Goal: Task Accomplishment & Management: Complete application form

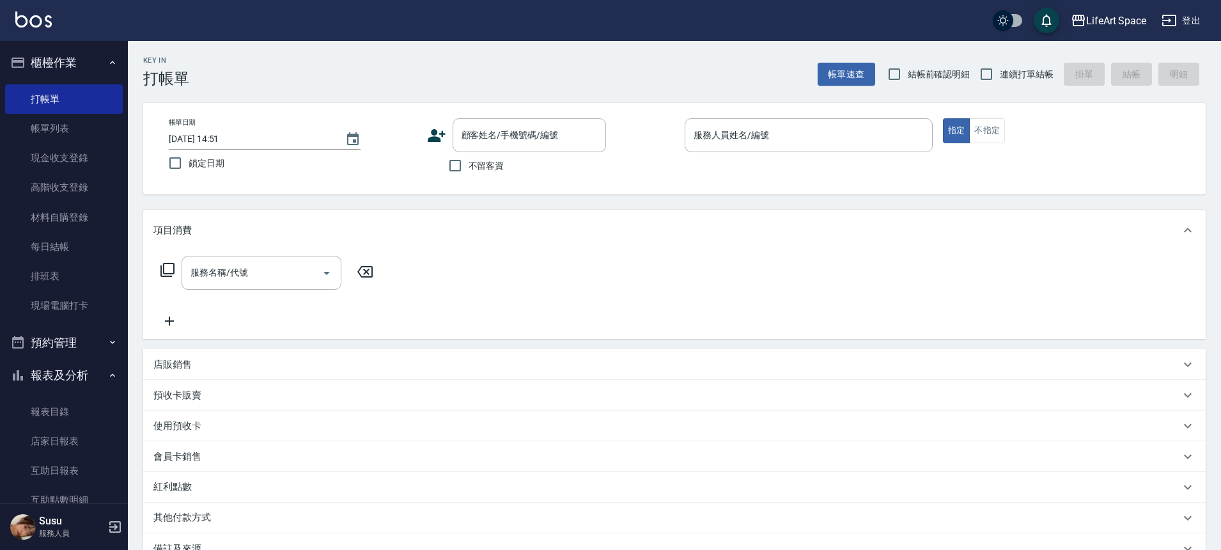
click at [363, 183] on div "帳單日期 2025/08/12 14:51 鎖定日期 顧客姓名/手機號碼/編號 顧客姓名/手機號碼/編號 不留客資 服務人員姓名/編號 服務人員姓名/編號 指…" at bounding box center [674, 148] width 1062 height 91
click at [455, 169] on input "不留客資" at bounding box center [455, 165] width 27 height 27
checkbox input "true"
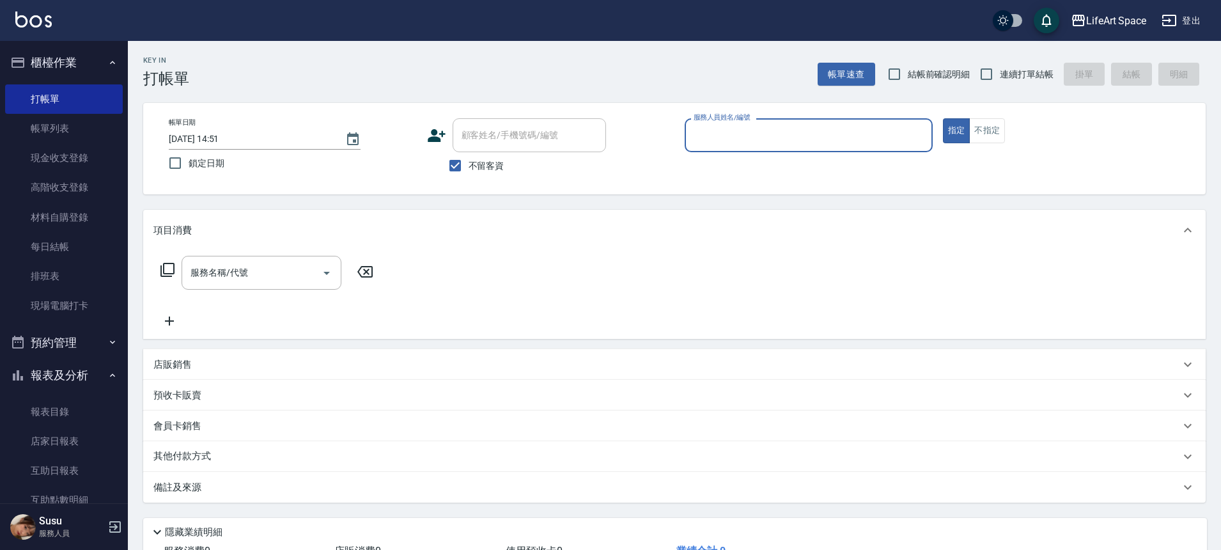
click at [767, 140] on input "服務人員姓名/編號" at bounding box center [808, 135] width 236 height 22
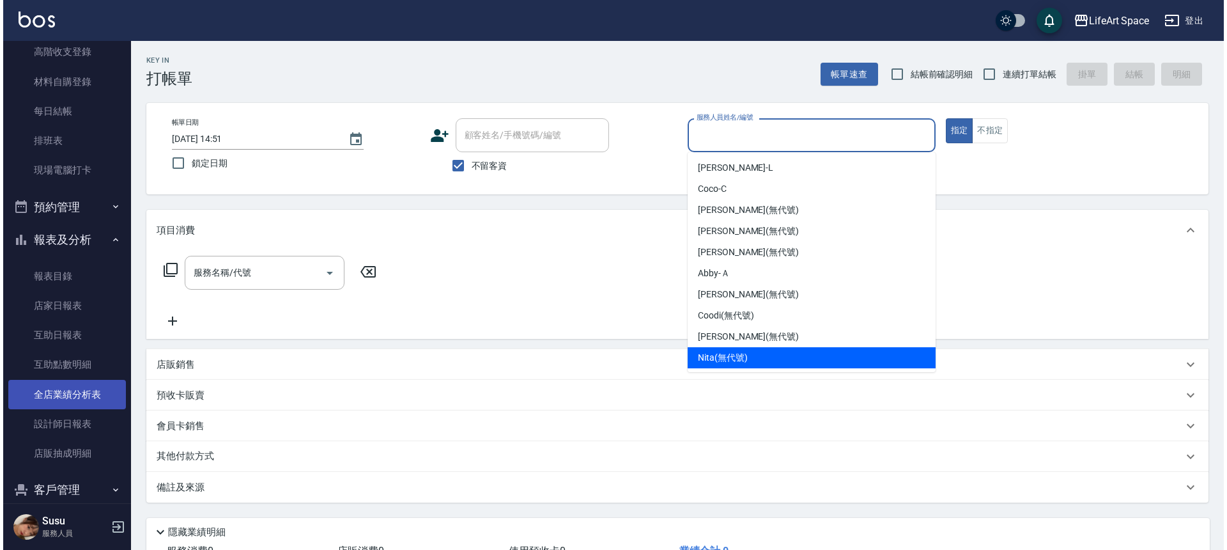
scroll to position [252, 0]
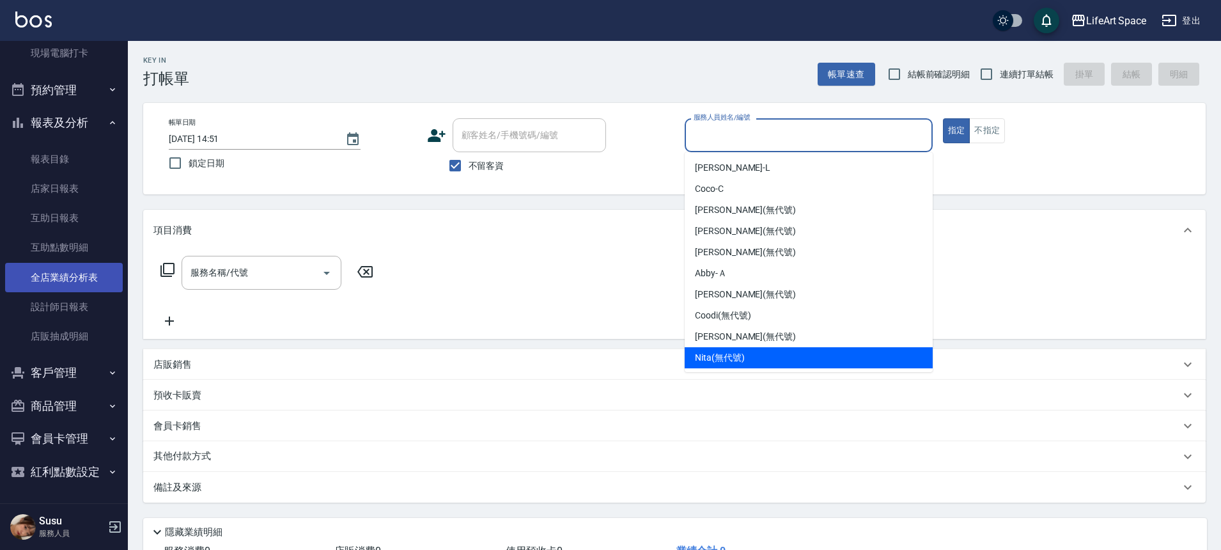
click at [75, 268] on link "全店業績分析表" at bounding box center [64, 277] width 118 height 29
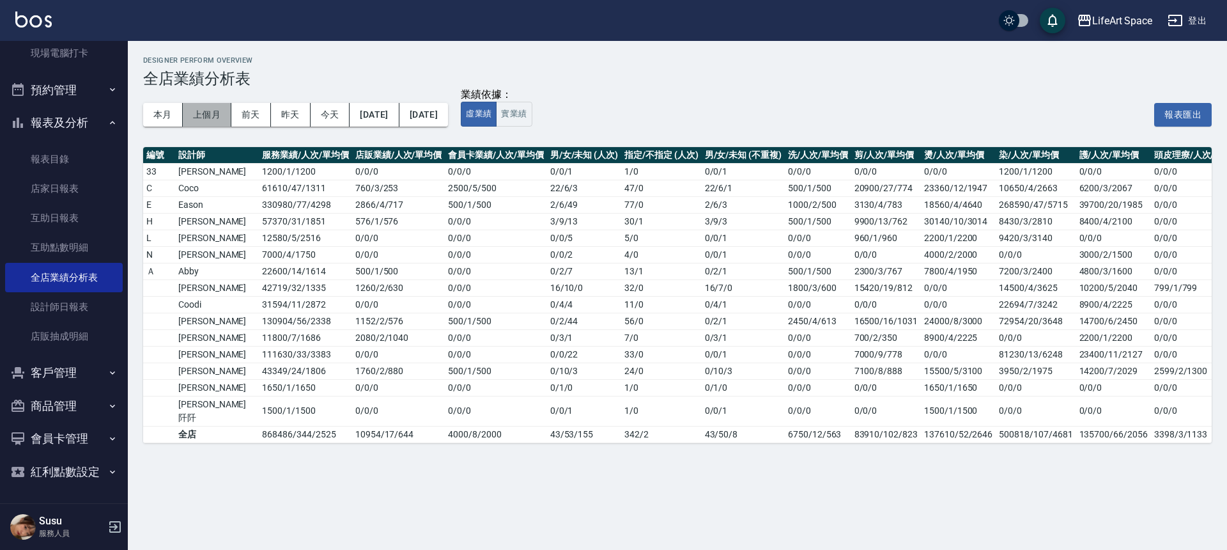
click at [210, 118] on button "上個月" at bounding box center [207, 115] width 49 height 24
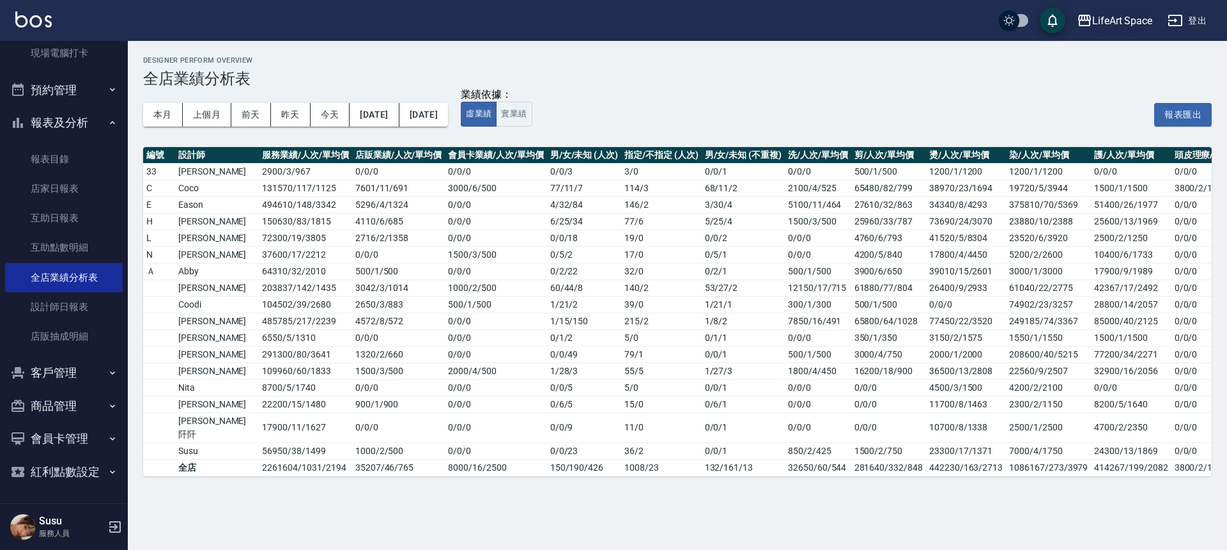
click at [1127, 18] on div "LifeArt Space" at bounding box center [1122, 21] width 60 height 16
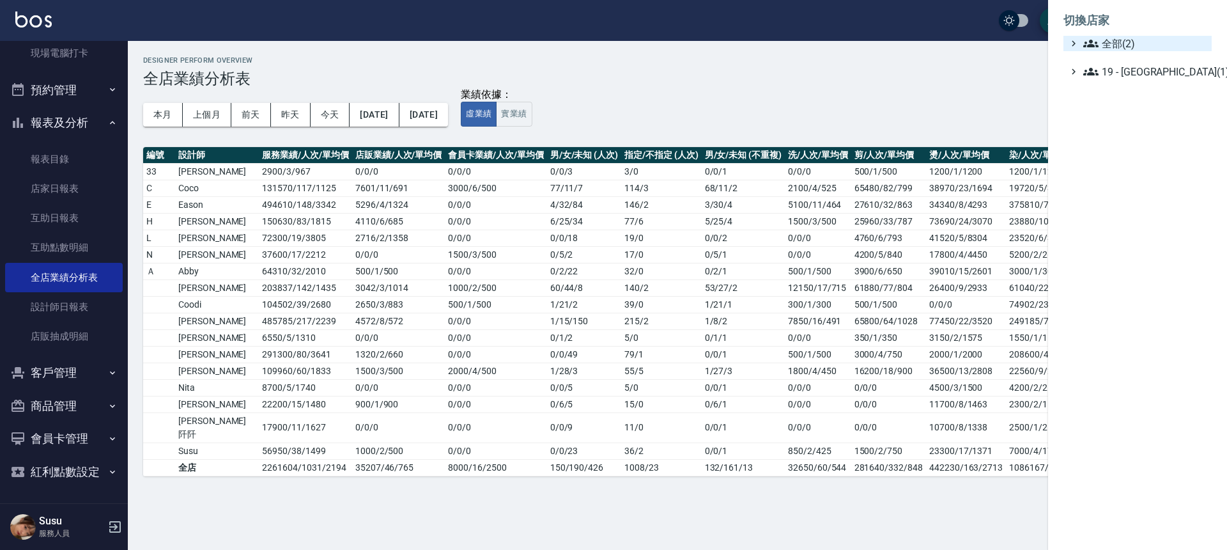
click at [1114, 47] on span "全部(2)" at bounding box center [1144, 43] width 123 height 15
click at [1102, 77] on span "LifeArt 松江" at bounding box center [1143, 80] width 125 height 15
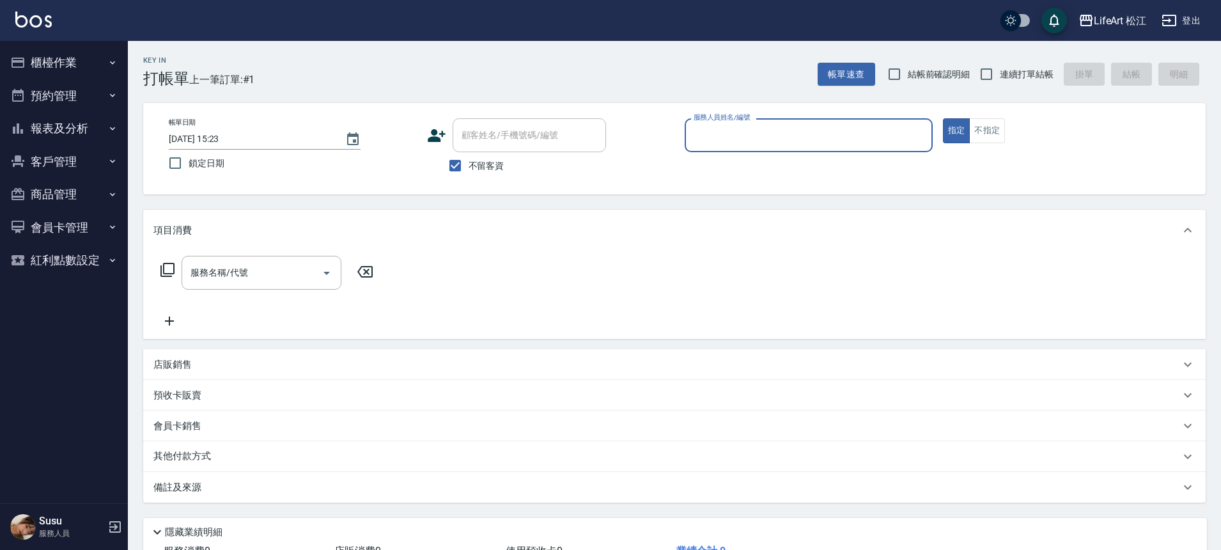
click at [823, 141] on input "服務人員姓名/編號" at bounding box center [808, 135] width 236 height 22
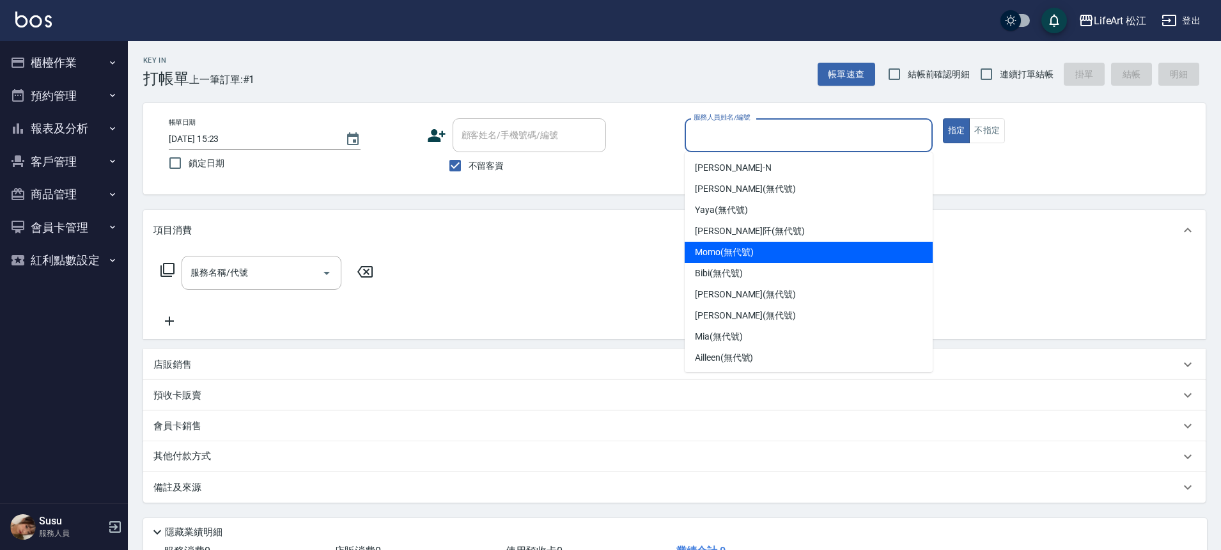
click at [729, 254] on span "Momo (無代號)" at bounding box center [724, 251] width 59 height 13
type input "Momo(無代號)"
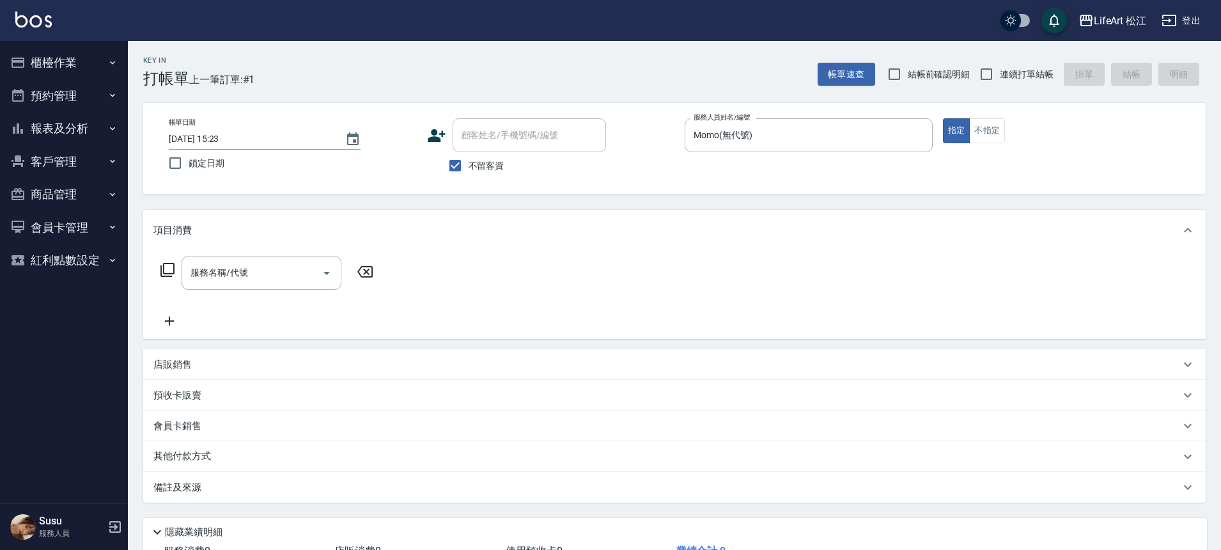
click at [729, 254] on div "服務名稱/代號 服務名稱/代號" at bounding box center [674, 295] width 1062 height 88
click at [238, 279] on input "服務名稱/代號" at bounding box center [251, 272] width 129 height 22
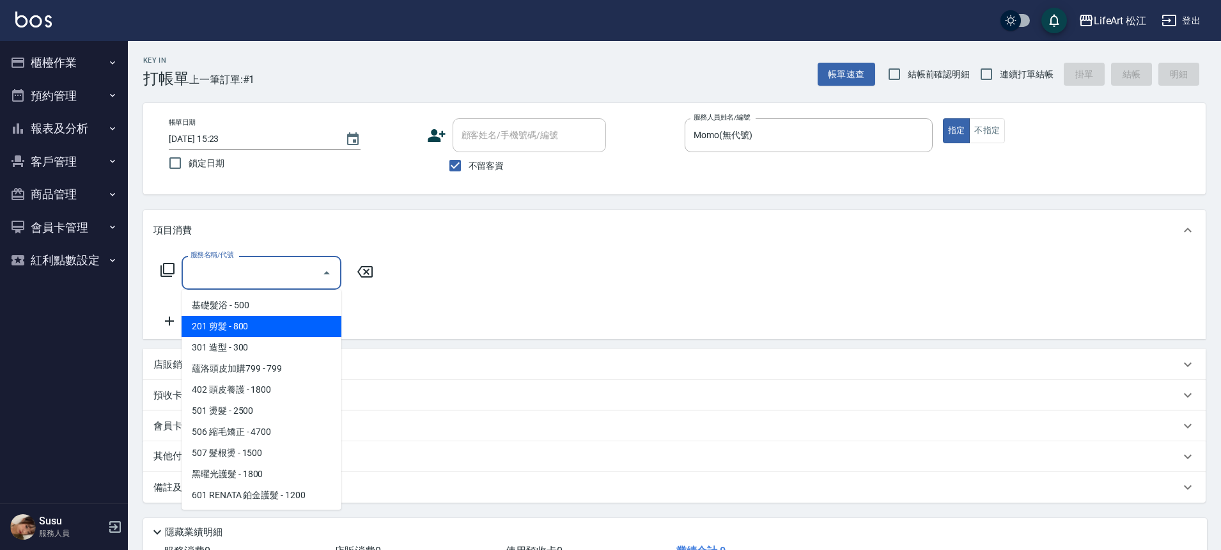
click at [260, 319] on span "201 剪髮 - 800" at bounding box center [261, 326] width 160 height 21
type input "201 剪髮(201)"
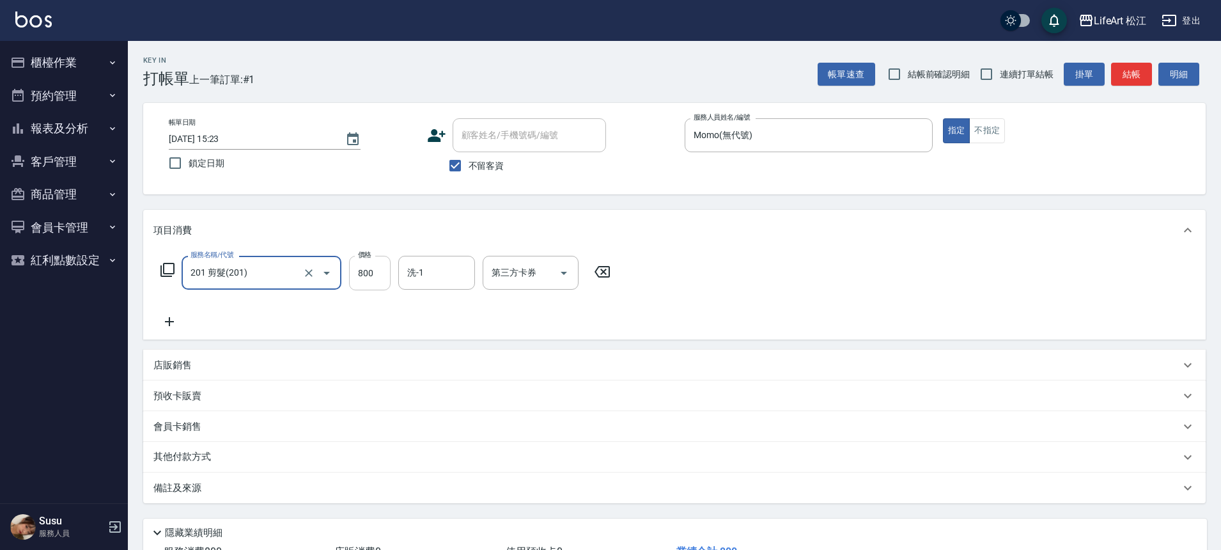
click at [377, 270] on input "800" at bounding box center [370, 273] width 42 height 35
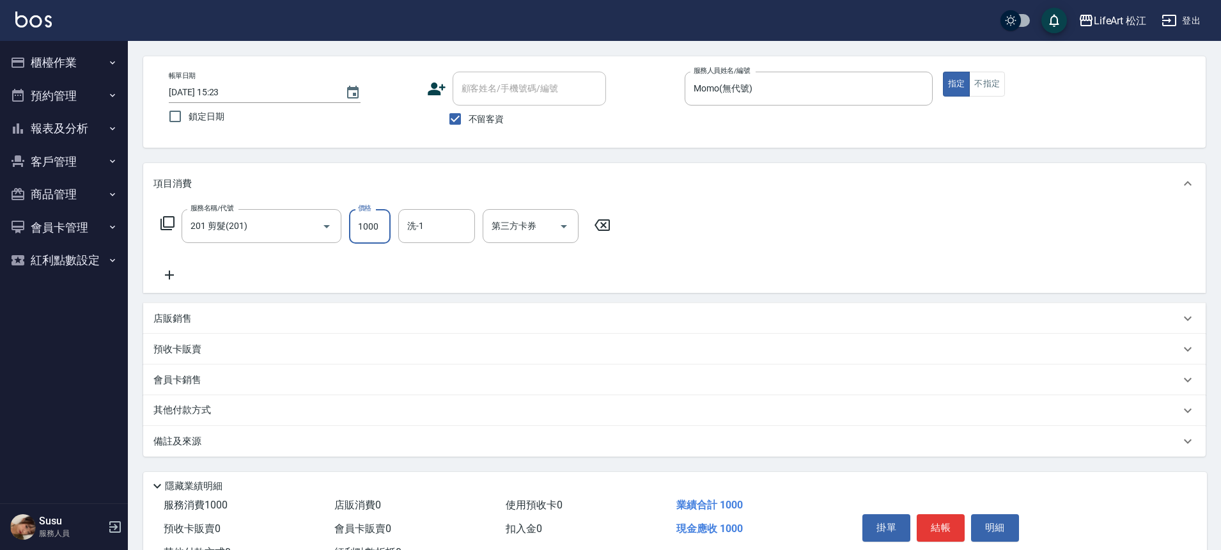
scroll to position [98, 0]
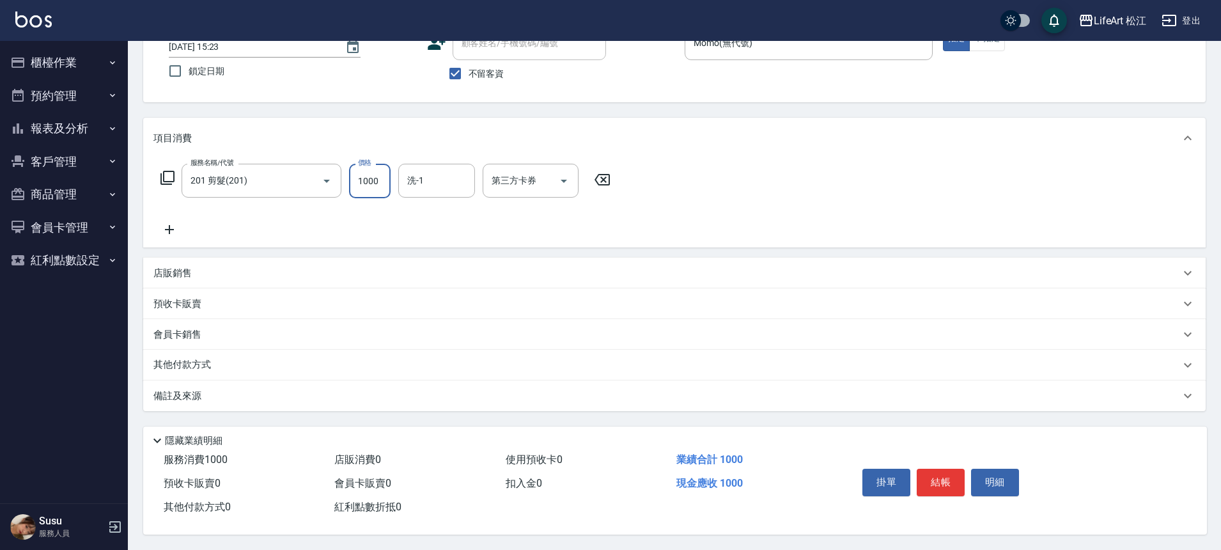
type input "1000"
click at [258, 389] on div "備註及來源" at bounding box center [666, 395] width 1026 height 13
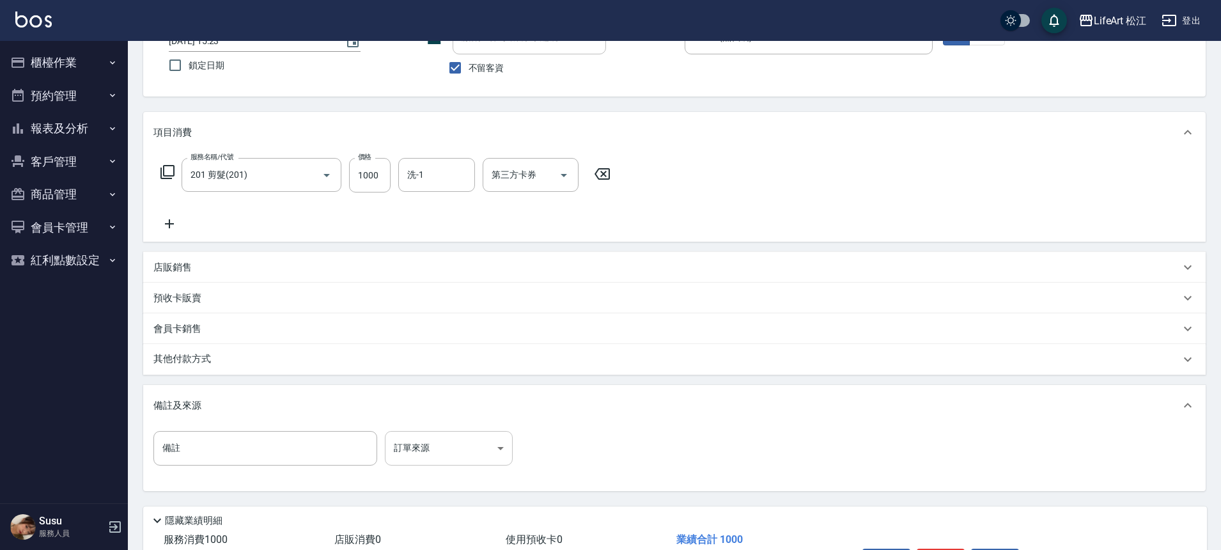
click at [466, 460] on body "LifeArt 松江 登出 櫃檯作業 打帳單 帳單列表 現金收支登錄 高階收支登錄 材料自購登錄 每日結帳 排班表 現場電腦打卡 預約管理 預約管理 單日預約…" at bounding box center [610, 265] width 1221 height 727
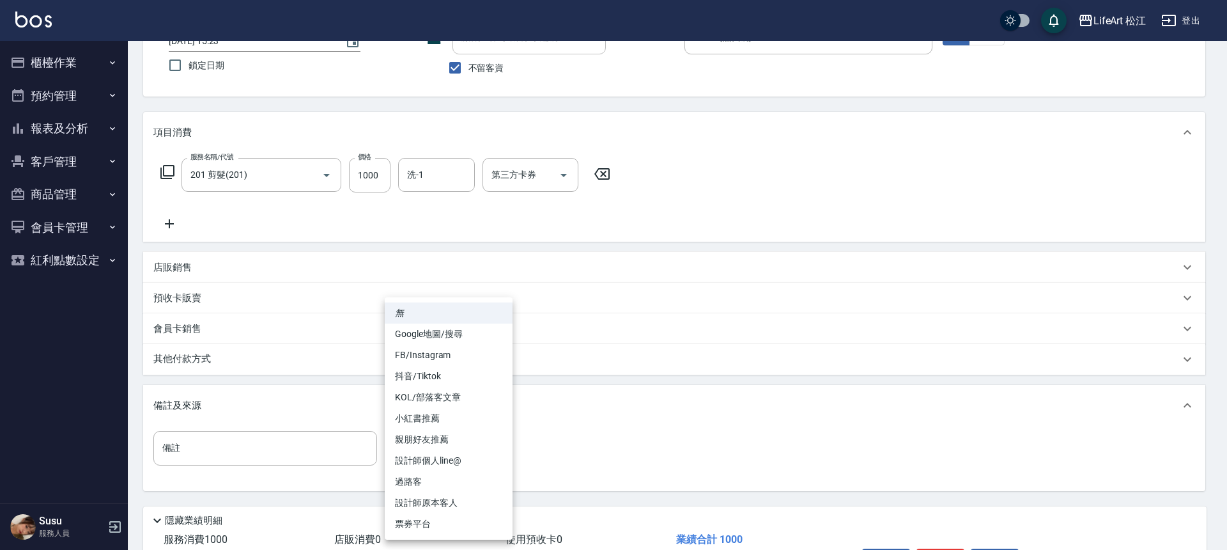
click at [467, 461] on li "設計師個人line@" at bounding box center [449, 460] width 128 height 21
type input "設計師個人line@"
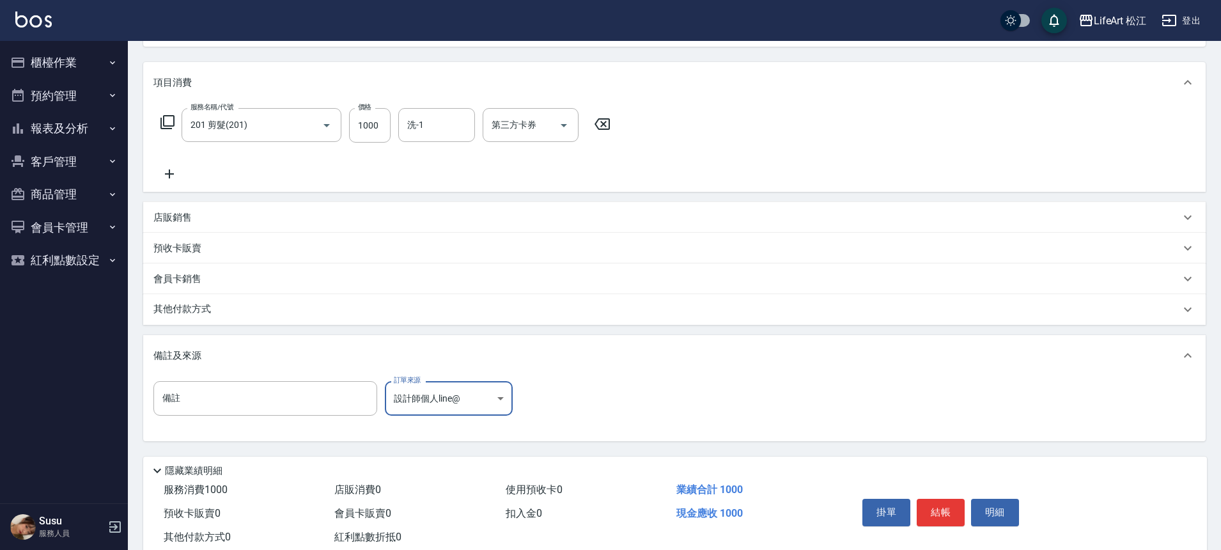
scroll to position [183, 0]
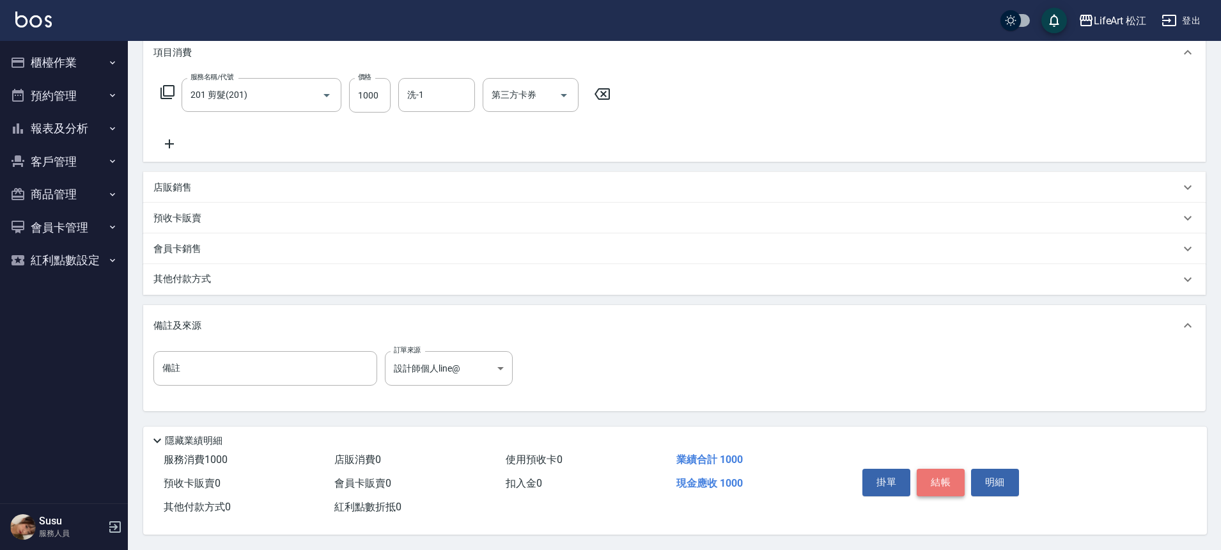
click at [945, 477] on button "結帳" at bounding box center [940, 481] width 48 height 27
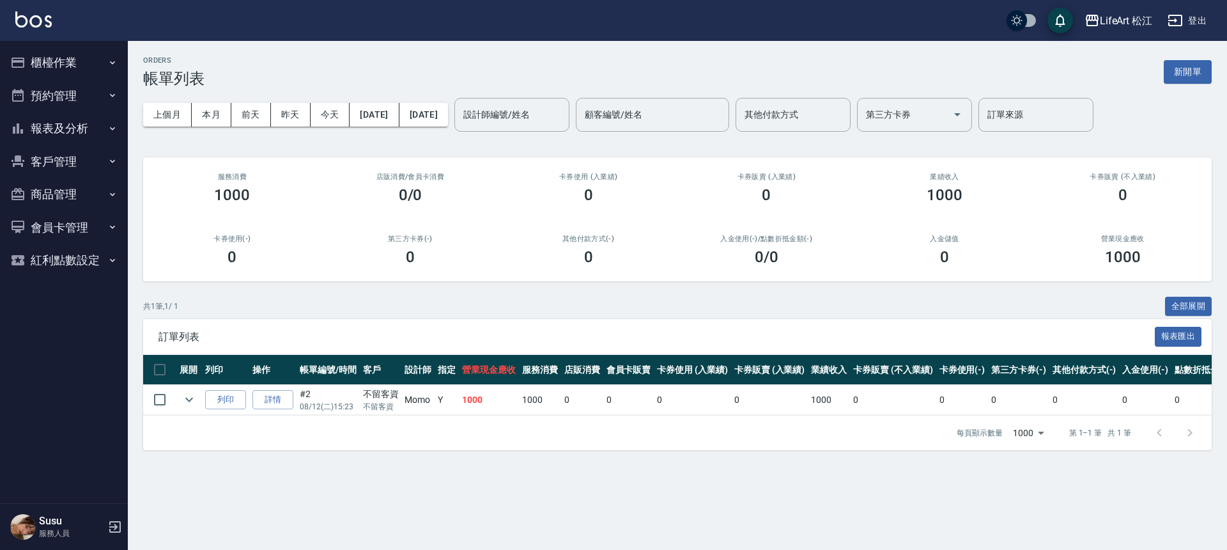
click at [74, 59] on button "櫃檯作業" at bounding box center [64, 62] width 118 height 33
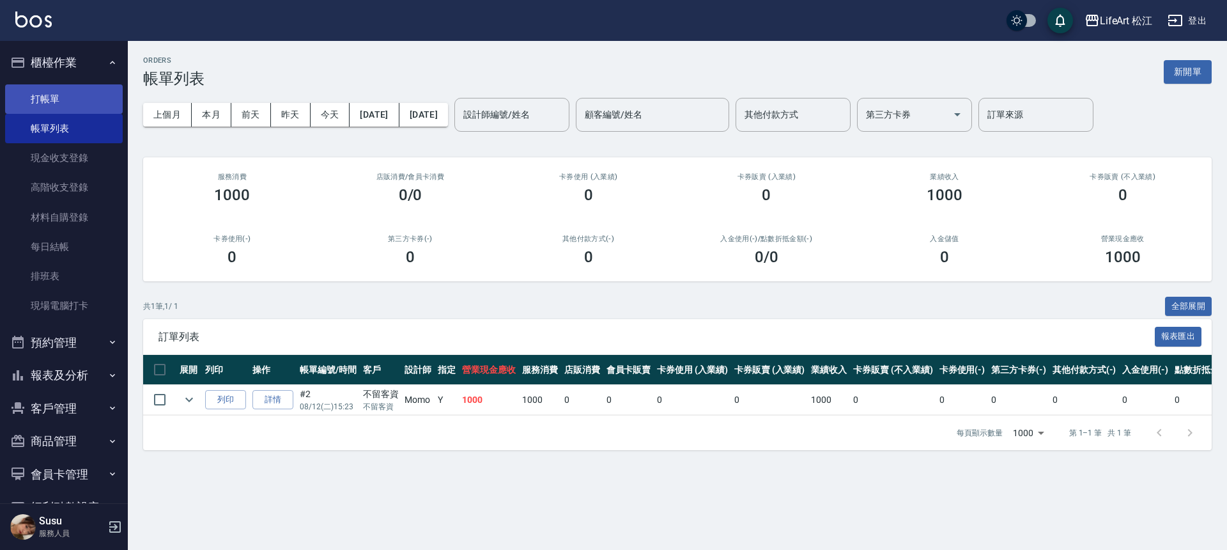
click at [61, 102] on link "打帳單" at bounding box center [64, 98] width 118 height 29
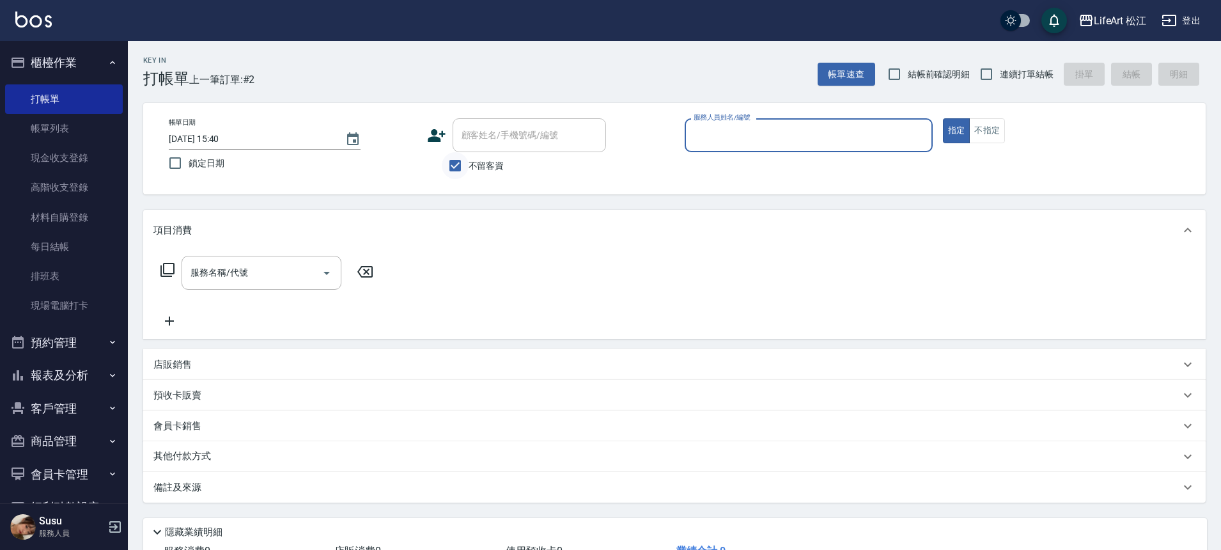
click at [458, 160] on input "不留客資" at bounding box center [455, 165] width 27 height 27
checkbox input "false"
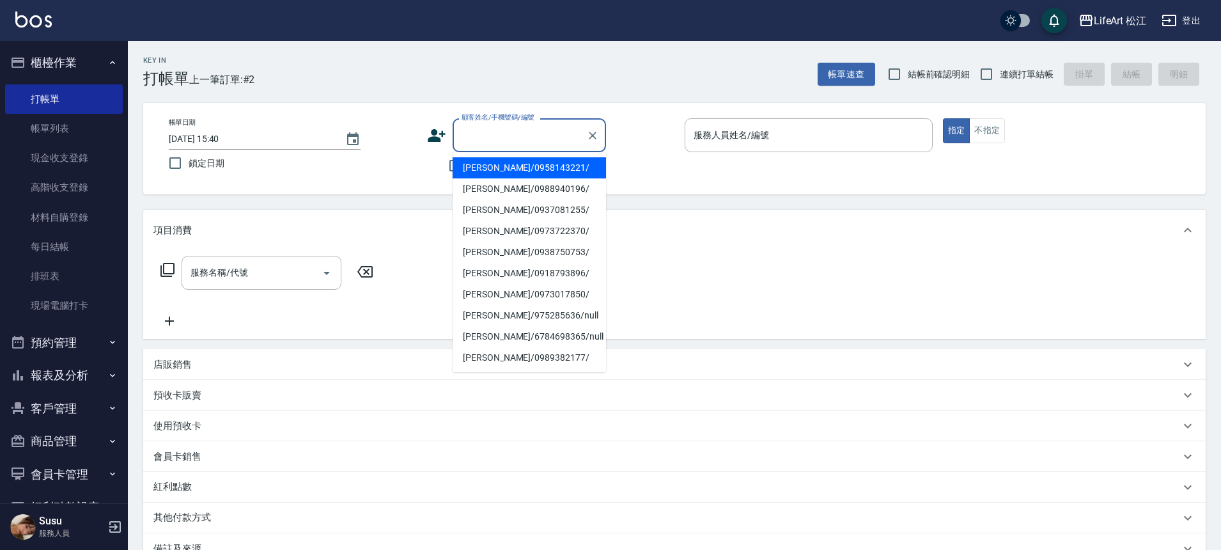
click at [478, 141] on input "顧客姓名/手機號碼/編號" at bounding box center [519, 135] width 123 height 22
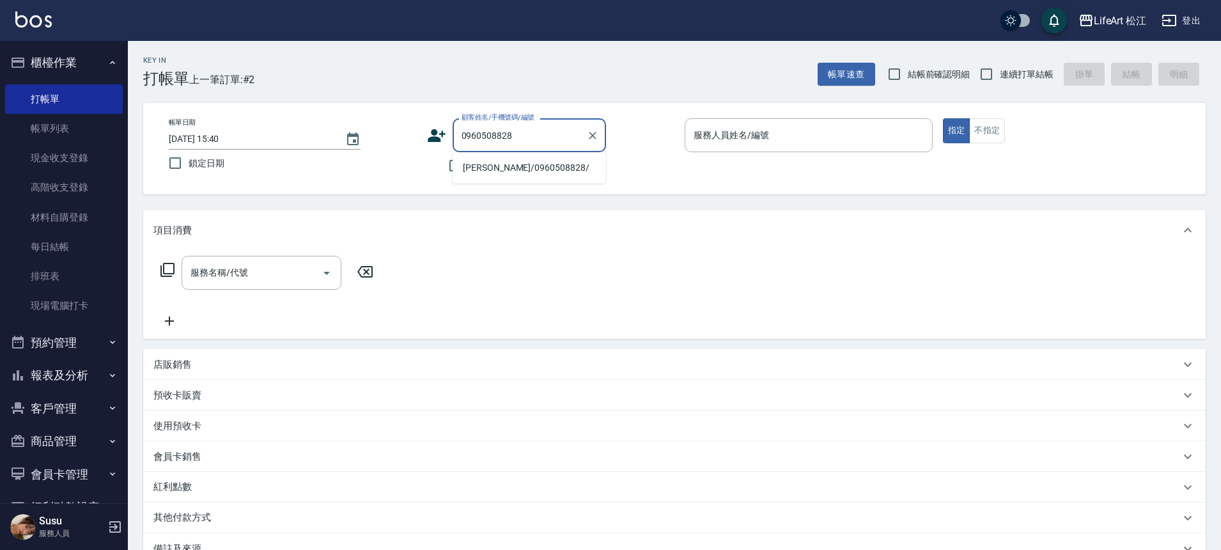
click at [475, 175] on li "[PERSON_NAME]/0960508828/" at bounding box center [528, 167] width 153 height 21
type input "[PERSON_NAME]/0960508828/"
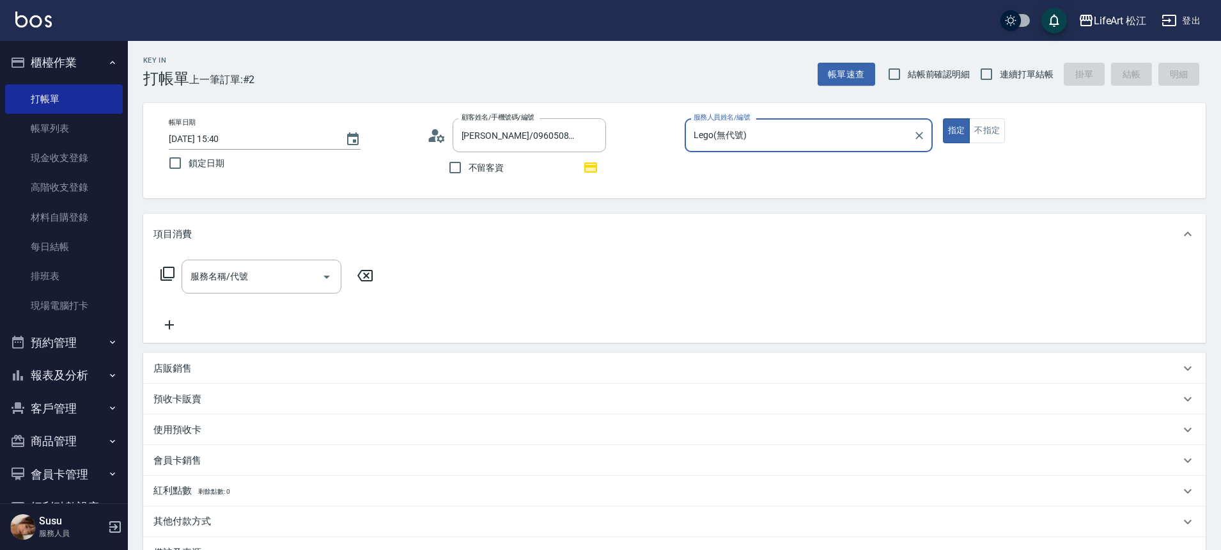
type input "Lego(無代號)"
click at [286, 277] on input "服務名稱/代號" at bounding box center [251, 276] width 129 height 22
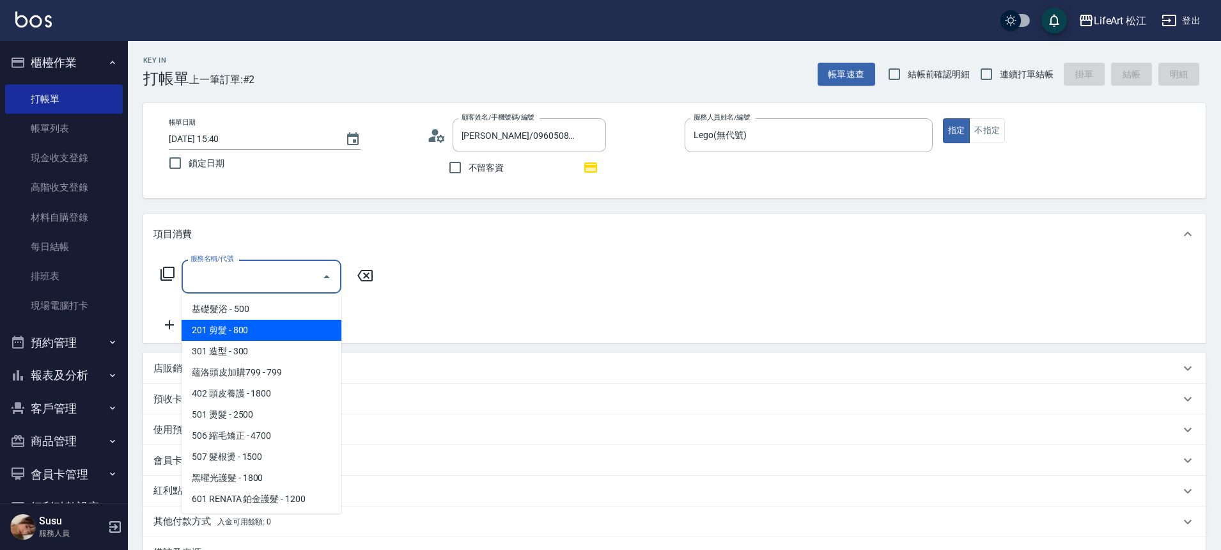
click at [262, 328] on span "201 剪髮 - 800" at bounding box center [261, 330] width 160 height 21
type input "201 剪髮(201)"
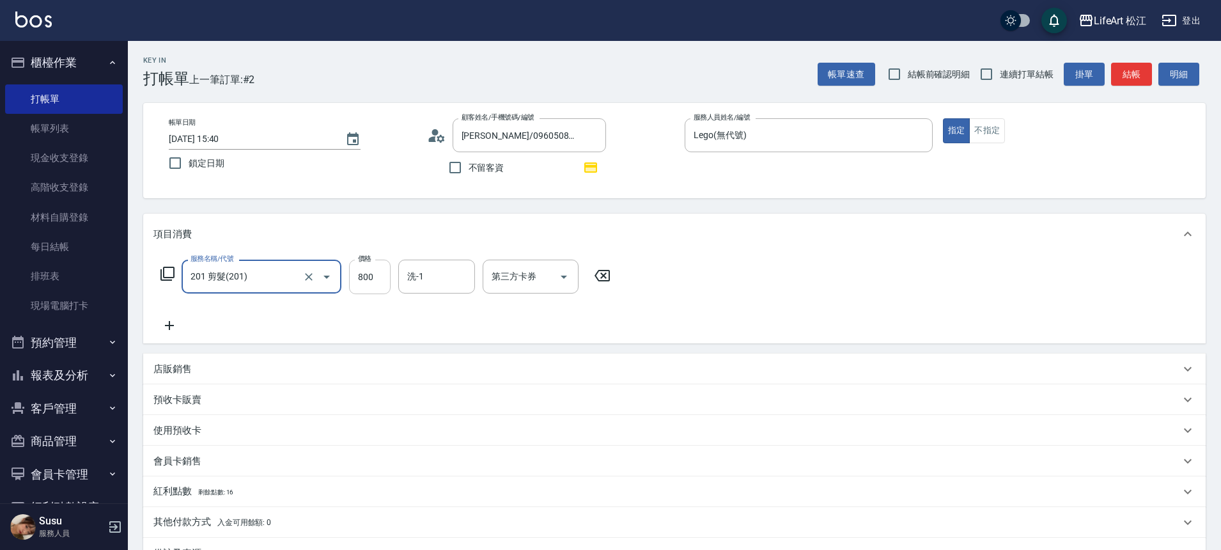
click at [356, 268] on input "800" at bounding box center [370, 276] width 42 height 35
type input "100"
click at [174, 325] on icon at bounding box center [169, 325] width 32 height 15
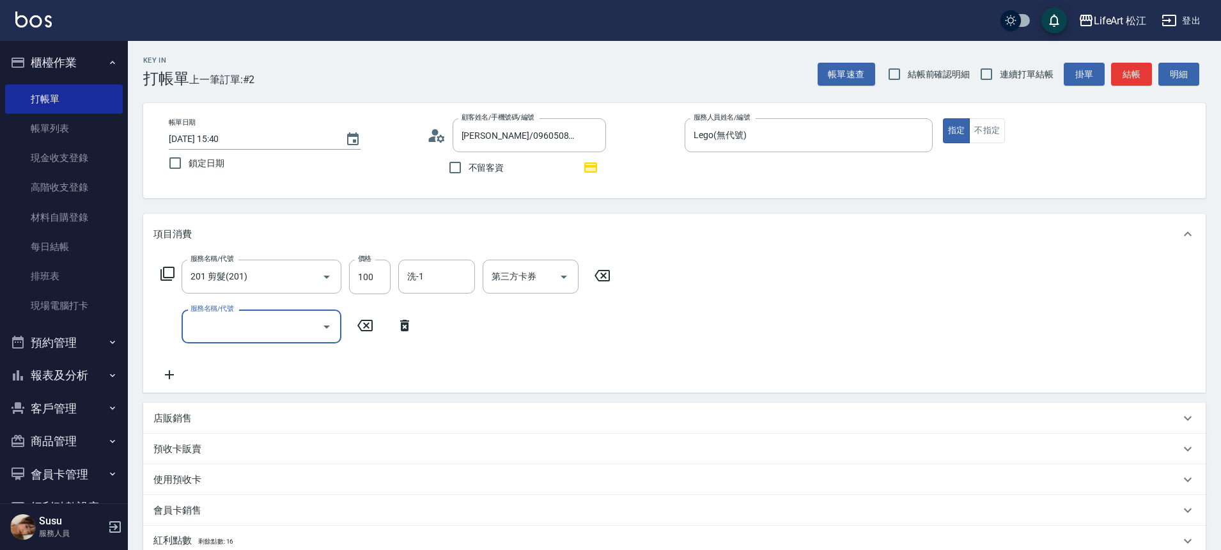
click at [272, 334] on input "服務名稱/代號" at bounding box center [251, 326] width 129 height 22
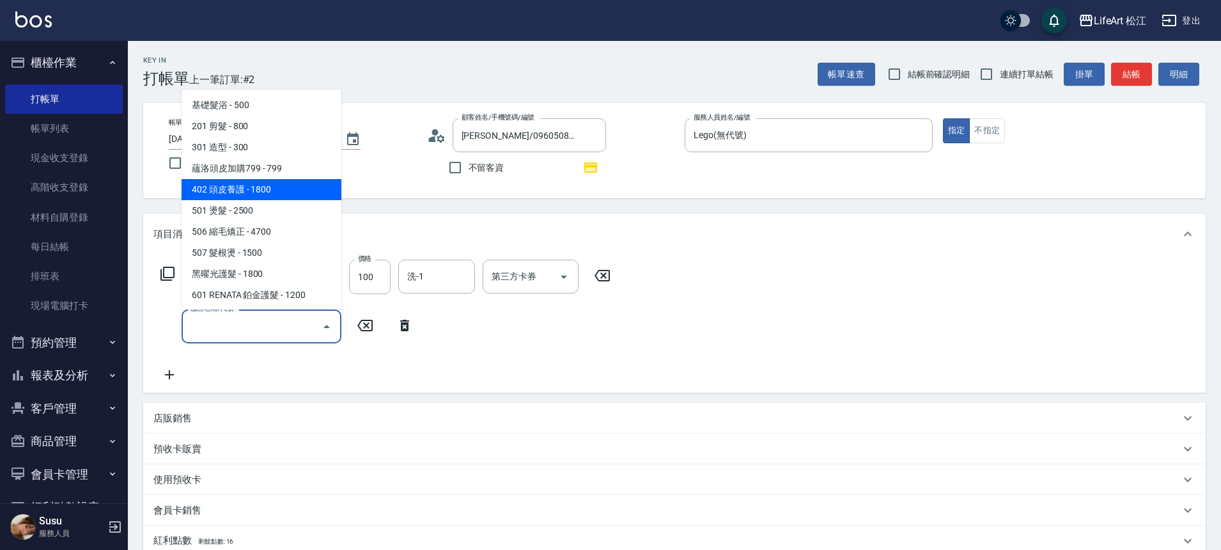
click at [309, 183] on span "402 頭皮養護 - 1800" at bounding box center [261, 189] width 160 height 21
click at [309, 183] on div "帳單日期 [DATE] 15:40 鎖定日期 顧客姓名/手機號碼/編號 [PERSON_NAME]/0960508828/ 顧客姓名/手機號碼/編號 不留客資…" at bounding box center [674, 150] width 1062 height 95
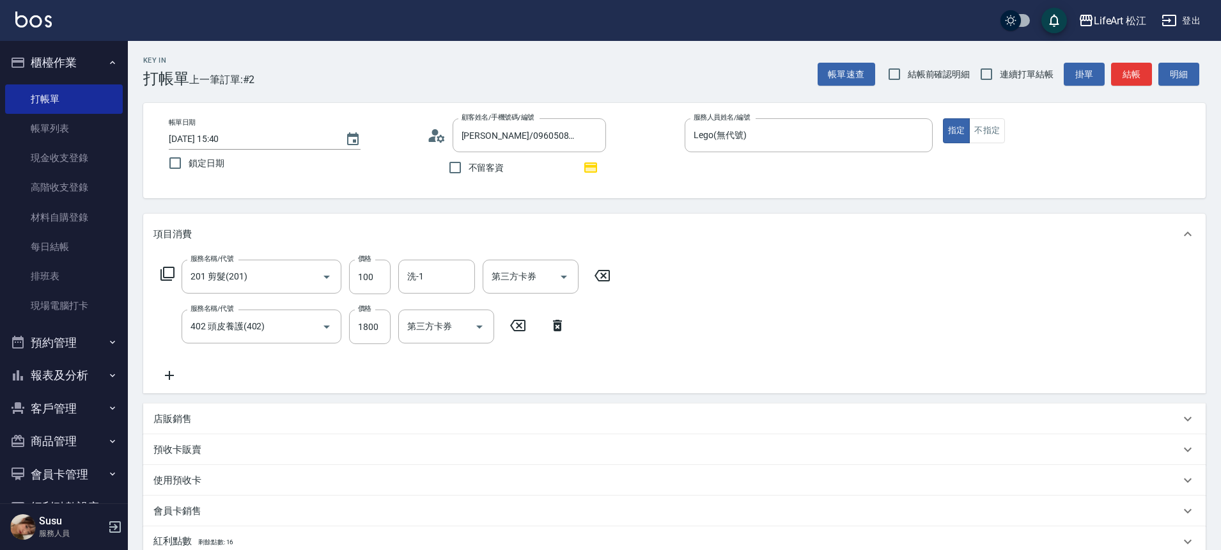
click at [309, 183] on div "帳單日期 [DATE] 15:40 鎖定日期 顧客姓名/手機號碼/編號 [PERSON_NAME]/0960508828/ 顧客姓名/手機號碼/編號 不留客資…" at bounding box center [674, 150] width 1062 height 95
drag, startPoint x: 309, startPoint y: 183, endPoint x: 307, endPoint y: 190, distance: 6.5
click at [307, 190] on div "帳單日期 [DATE] 15:40 鎖定日期 顧客姓名/手機號碼/編號 [PERSON_NAME]/0960508828/ 顧客姓名/手機號碼/編號 不留客資…" at bounding box center [674, 150] width 1062 height 95
click at [328, 328] on icon "Open" at bounding box center [326, 326] width 15 height 15
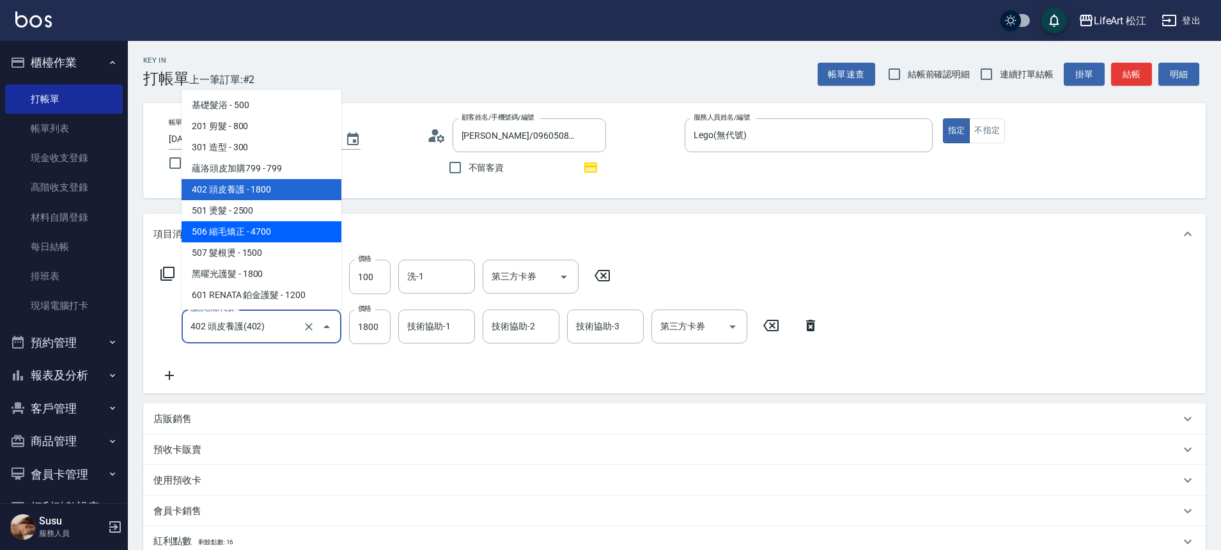
click at [284, 239] on span "506 縮毛矯正 - 4700" at bounding box center [261, 231] width 160 height 21
type input "506 縮毛矯正 (506)"
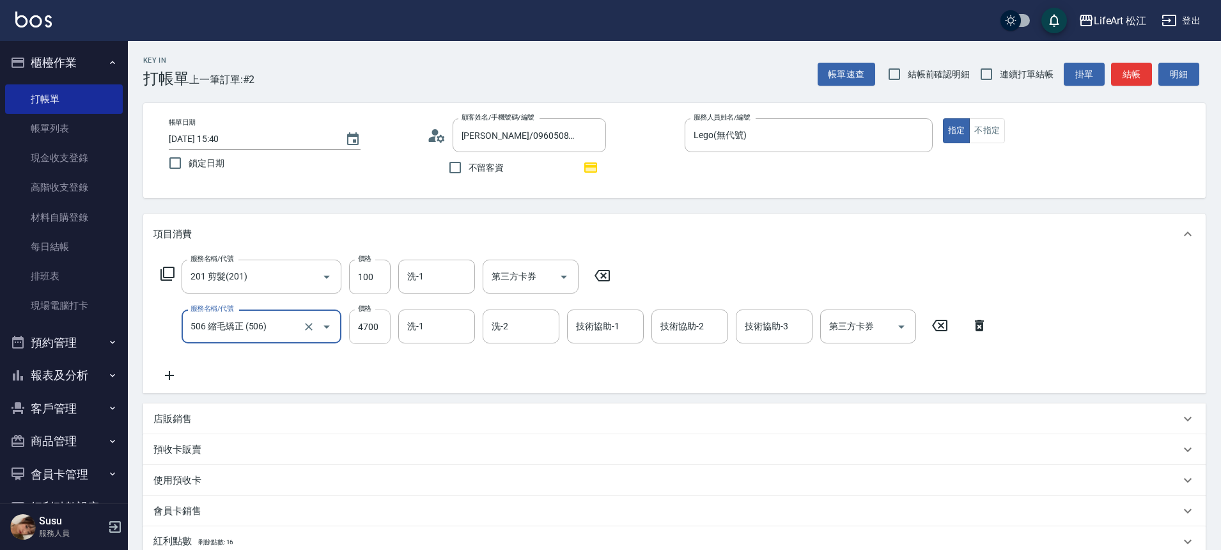
click at [359, 319] on input "4700" at bounding box center [370, 326] width 42 height 35
type input "2500"
click at [606, 327] on div "技術協助-1 技術協助-1" at bounding box center [605, 326] width 77 height 34
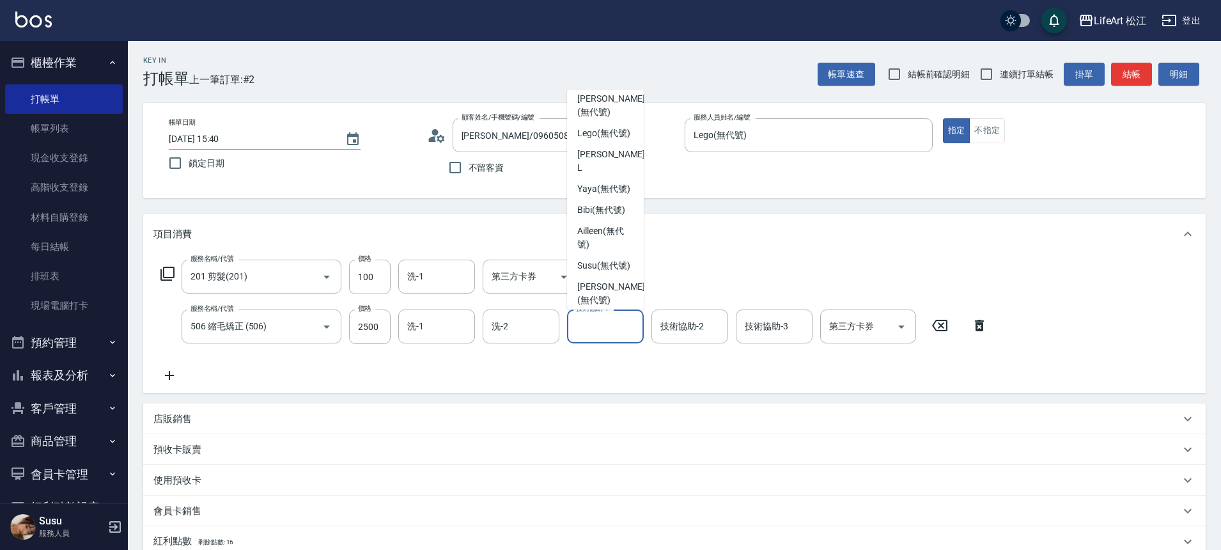
scroll to position [310, 0]
click at [608, 252] on span "Susu (無代號)" at bounding box center [603, 258] width 53 height 13
type input "Susu(無代號)"
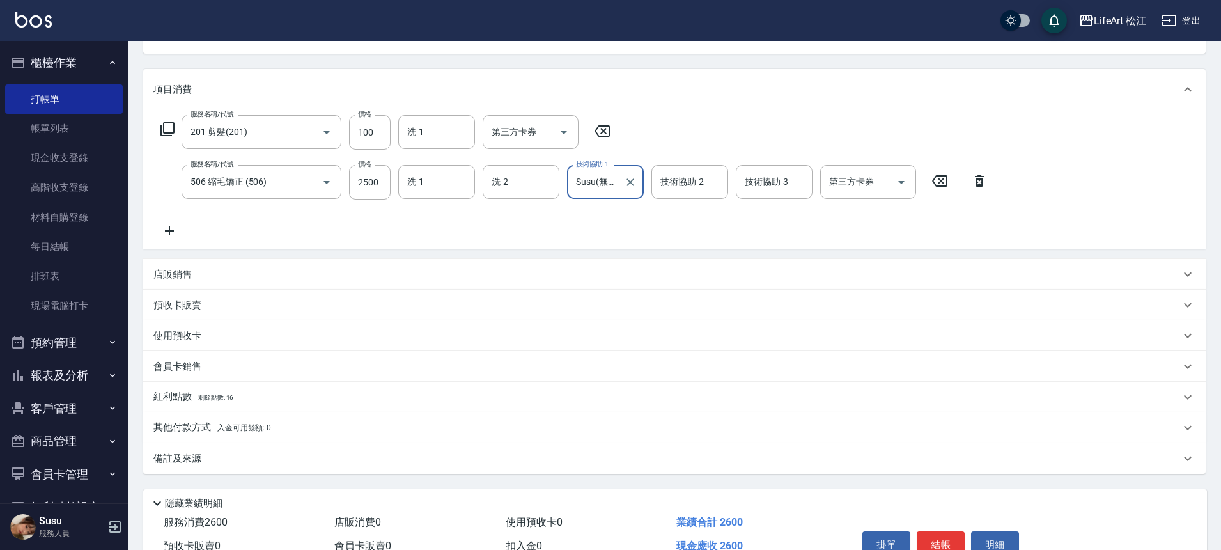
scroll to position [213, 0]
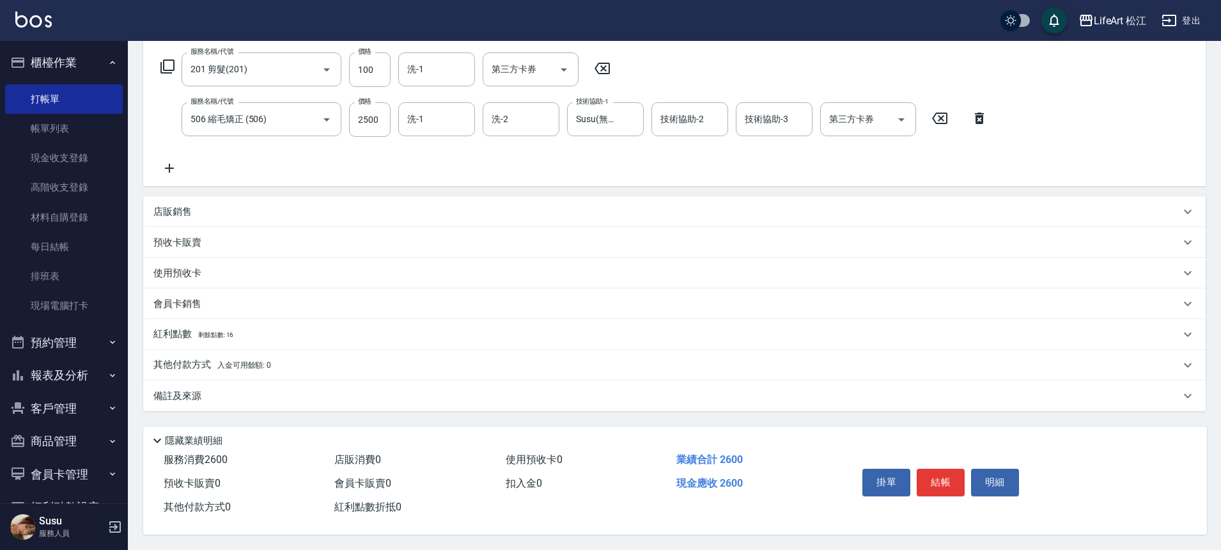
click at [175, 389] on p "備註及來源" at bounding box center [177, 395] width 48 height 13
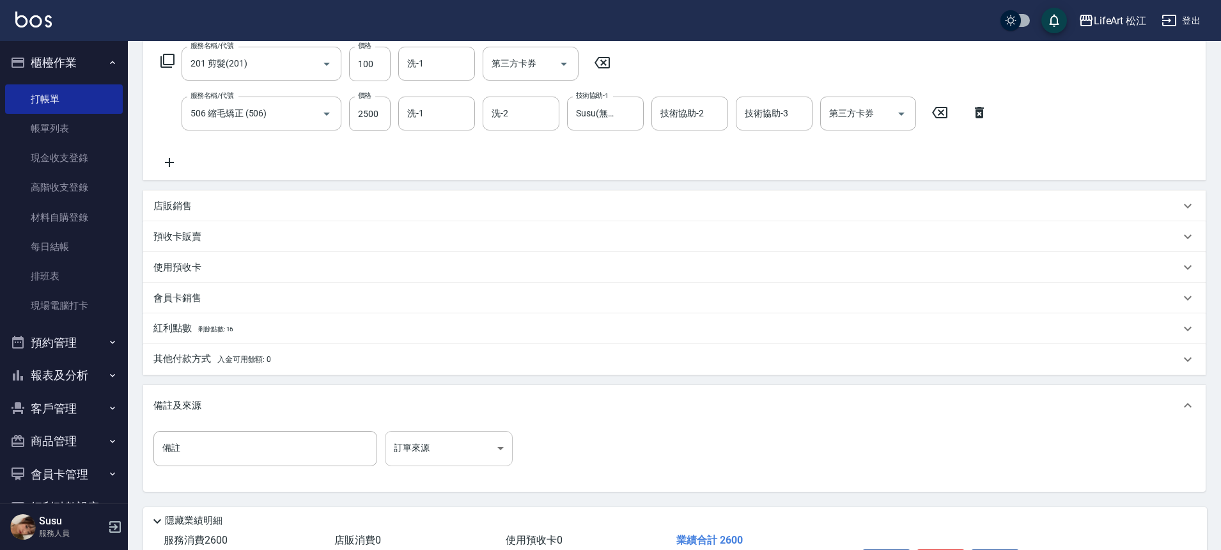
click at [476, 456] on body "LifeArt 松江 登出 櫃檯作業 打帳單 帳單列表 現金收支登錄 高階收支登錄 材料自購登錄 每日結帳 排班表 現場電腦打卡 預約管理 預約管理 單日預約…" at bounding box center [610, 208] width 1221 height 843
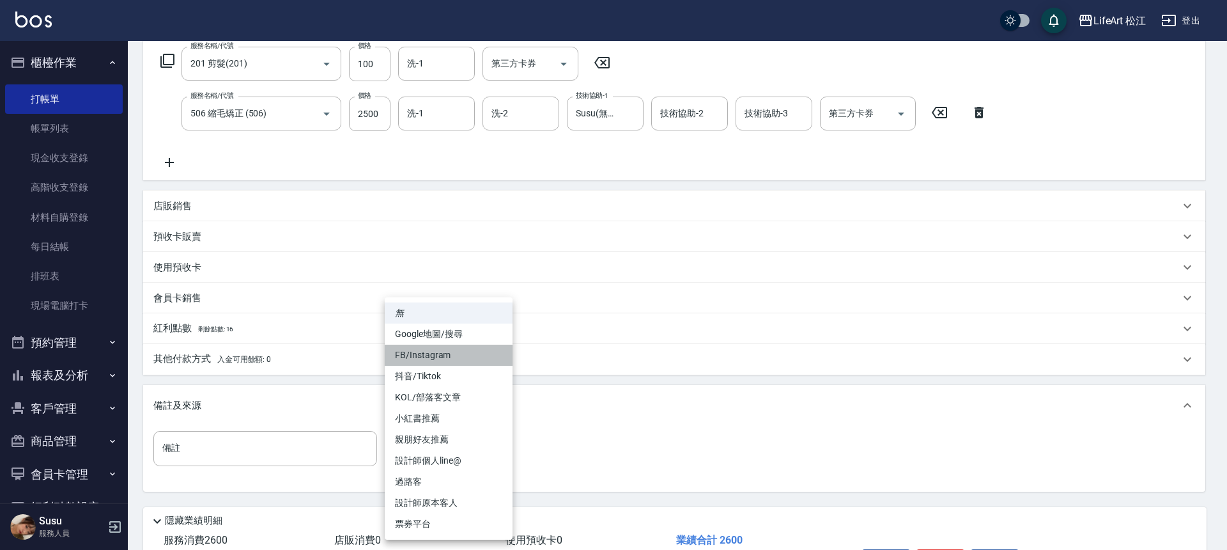
click at [452, 359] on li "FB/Instagram" at bounding box center [449, 354] width 128 height 21
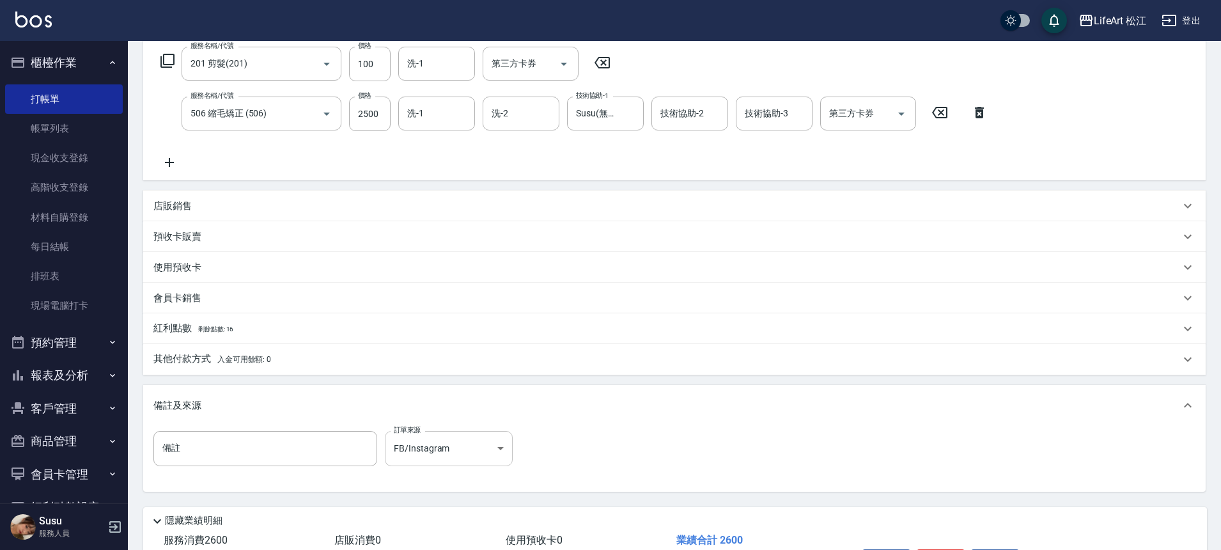
drag, startPoint x: 452, startPoint y: 359, endPoint x: 452, endPoint y: 431, distance: 72.9
click at [453, 444] on body "LifeArt 松江 登出 櫃檯作業 打帳單 帳單列表 現金收支登錄 高階收支登錄 材料自購登錄 每日結帳 排班表 現場電腦打卡 預約管理 預約管理 單日預約…" at bounding box center [610, 208] width 1221 height 843
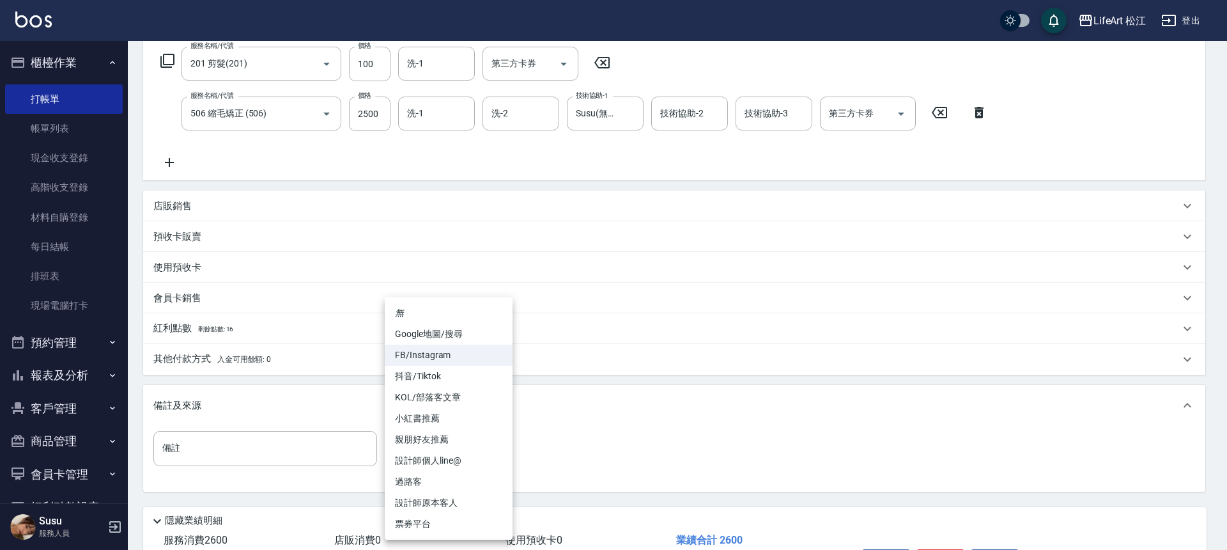
click at [453, 456] on li "設計師個人line@" at bounding box center [449, 460] width 128 height 21
type input "設計師個人line@"
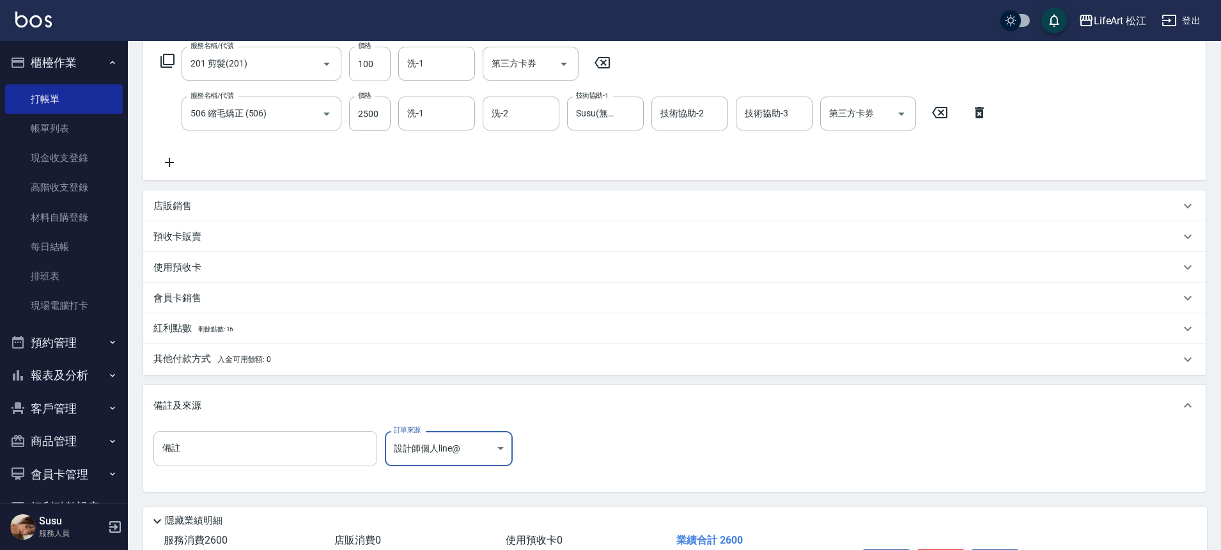
click at [316, 449] on input "備註" at bounding box center [265, 448] width 224 height 35
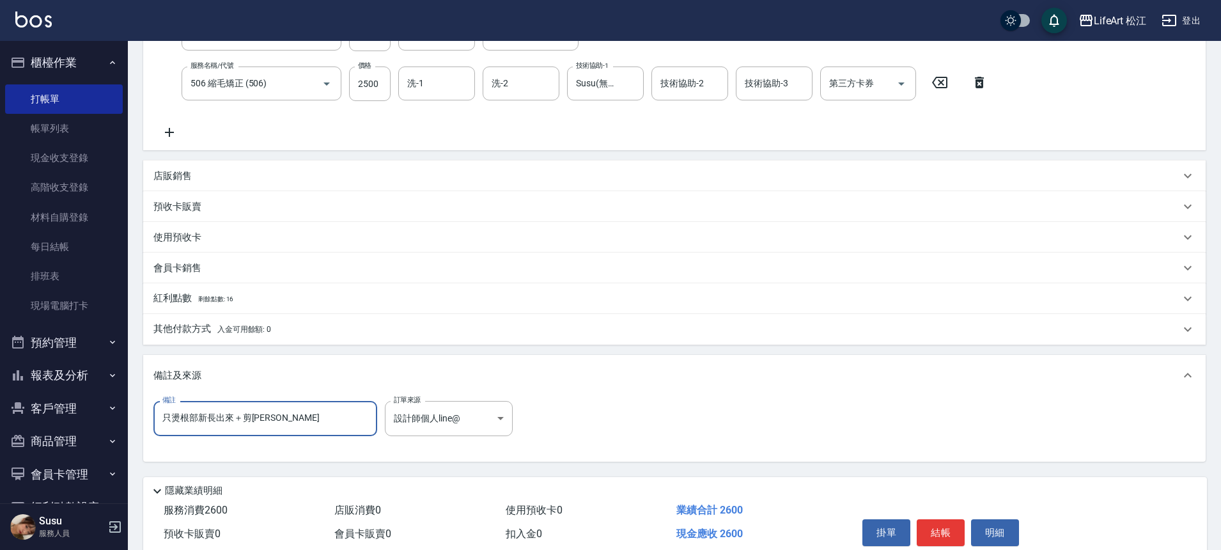
scroll to position [299, 0]
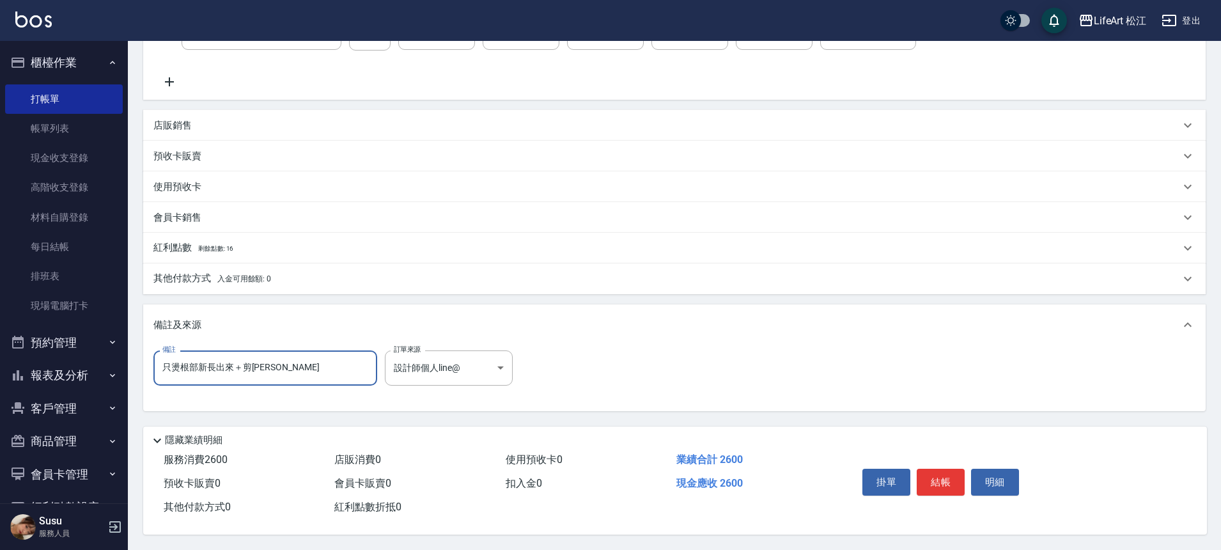
click at [299, 367] on input "只燙根部新長出來＋剪[PERSON_NAME]" at bounding box center [265, 367] width 224 height 35
type input "只燙根部新長出來＋剪[PERSON_NAME](右邊好乾太陽穴有一點輪廓弧度)"
click at [950, 480] on button "結帳" at bounding box center [940, 481] width 48 height 27
